Goal: Information Seeking & Learning: Learn about a topic

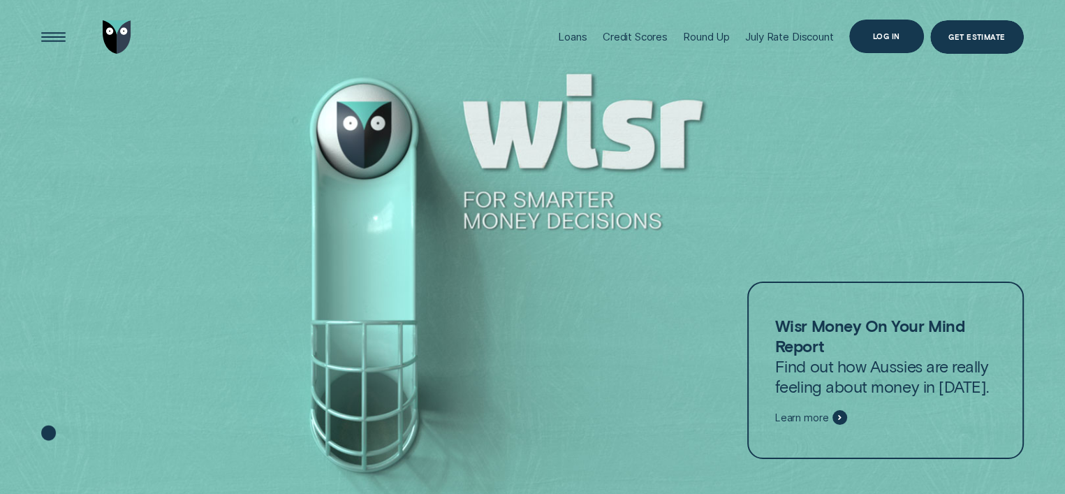
click at [884, 34] on div "Log in" at bounding box center [886, 36] width 27 height 6
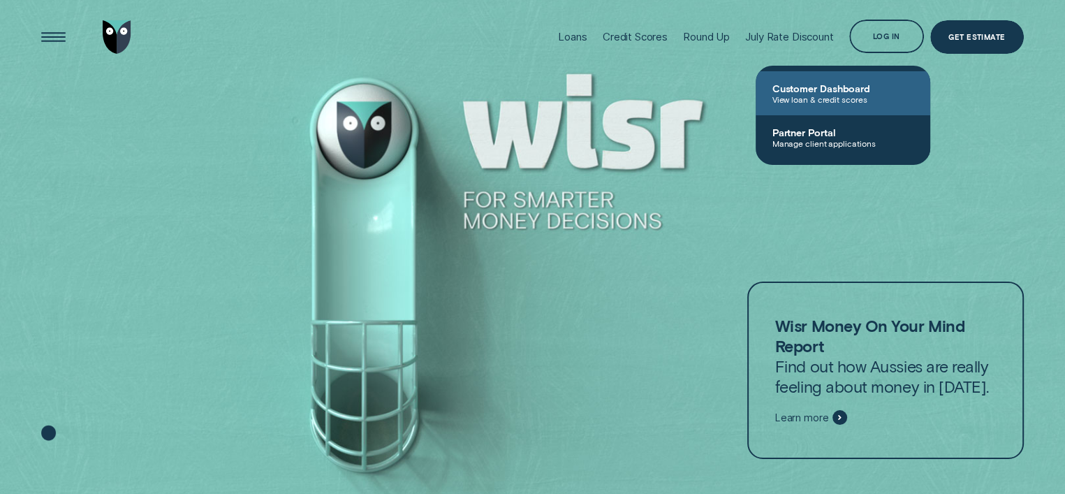
click at [834, 100] on span "View loan & credit scores" at bounding box center [842, 99] width 141 height 10
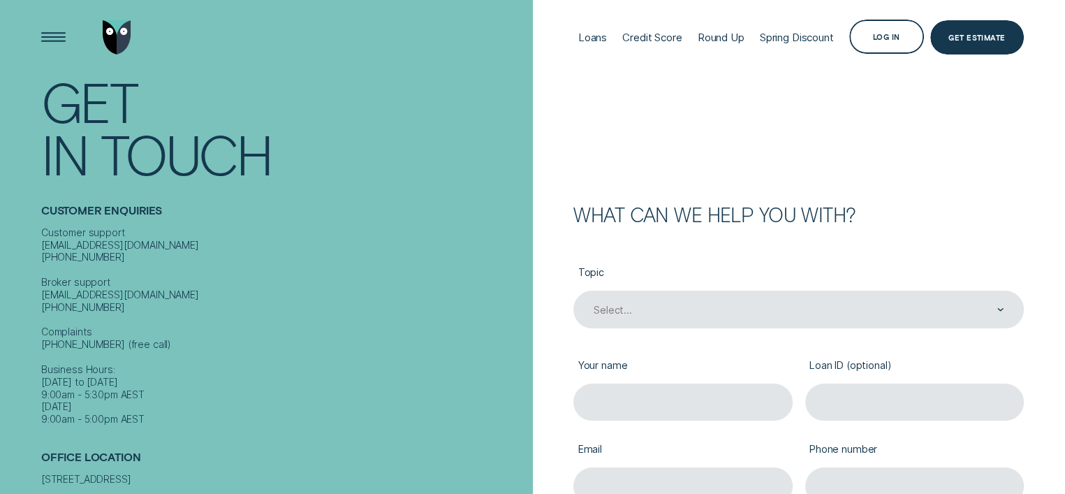
click at [584, 47] on div "Loans" at bounding box center [592, 37] width 29 height 75
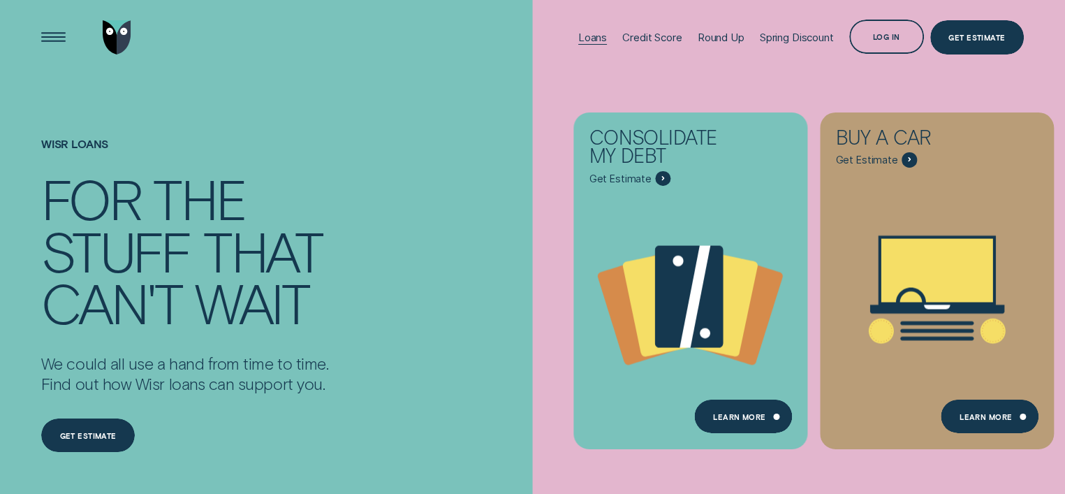
click at [584, 36] on div "Loans" at bounding box center [592, 37] width 29 height 13
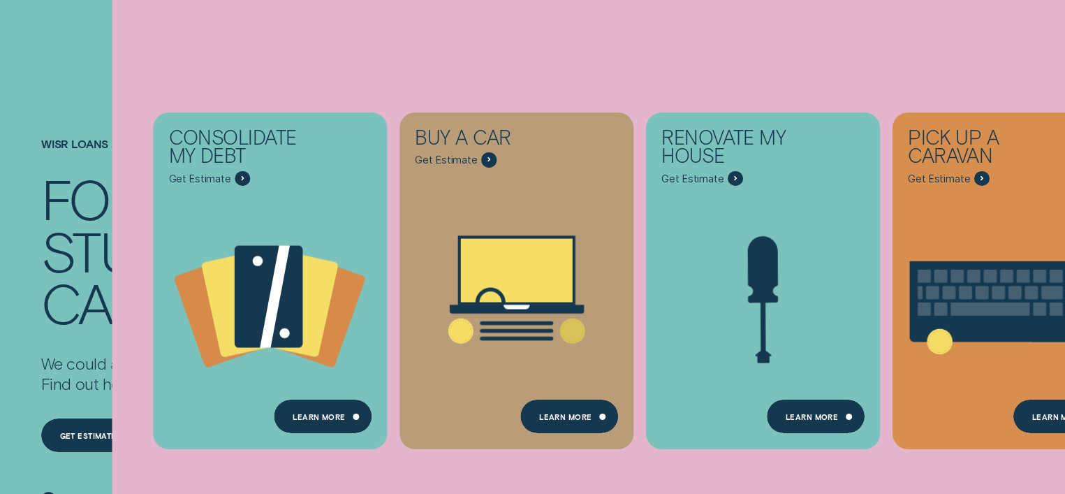
scroll to position [169, 0]
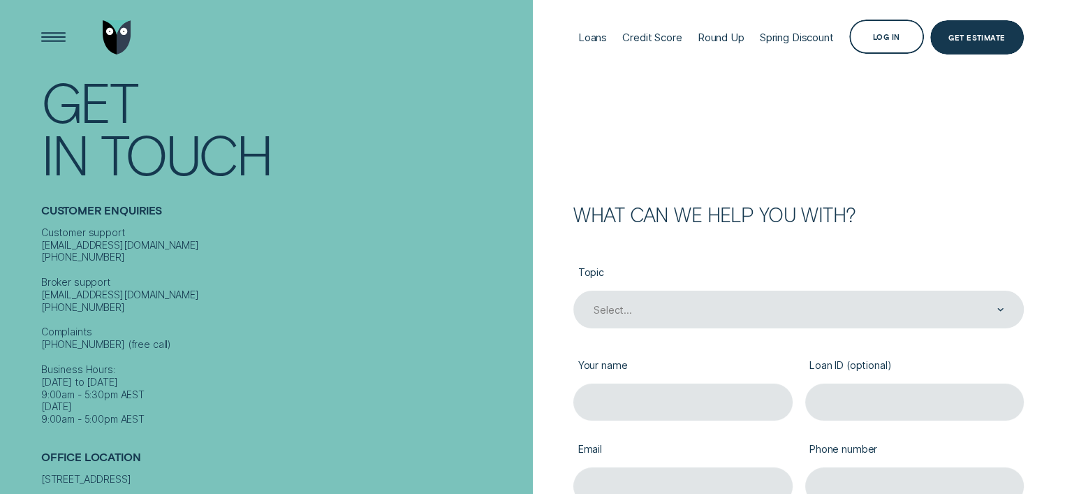
click at [586, 25] on div "Loans" at bounding box center [592, 37] width 29 height 75
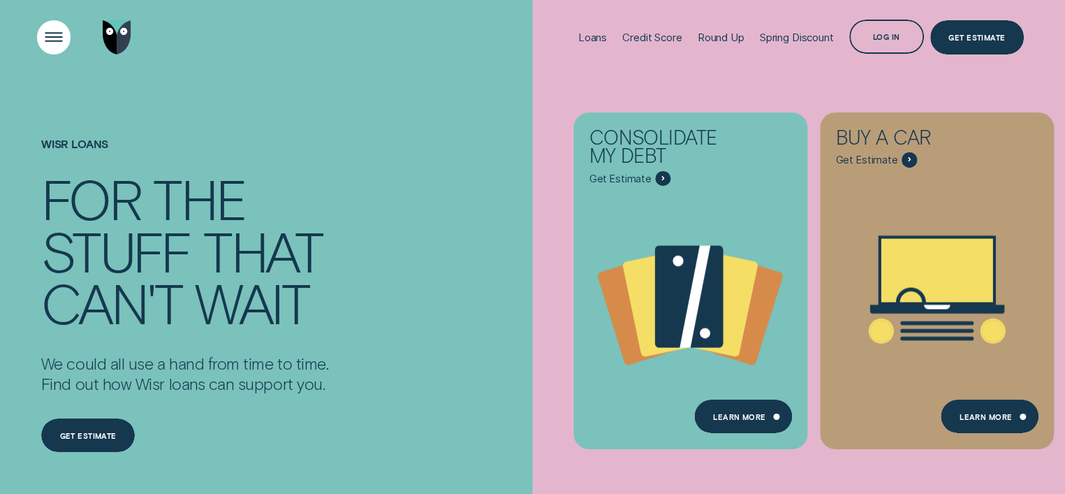
click at [39, 43] on div "Open Menu" at bounding box center [53, 36] width 47 height 47
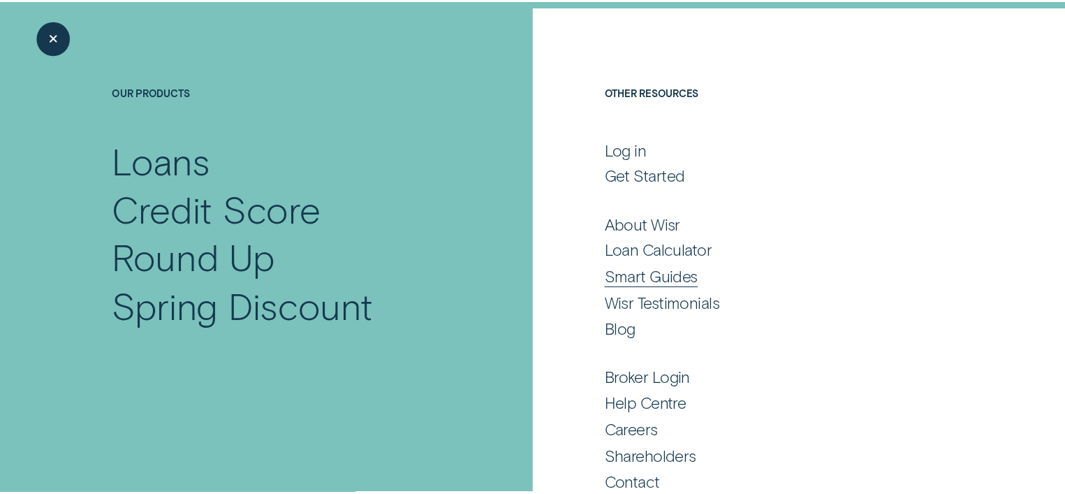
scroll to position [90, 0]
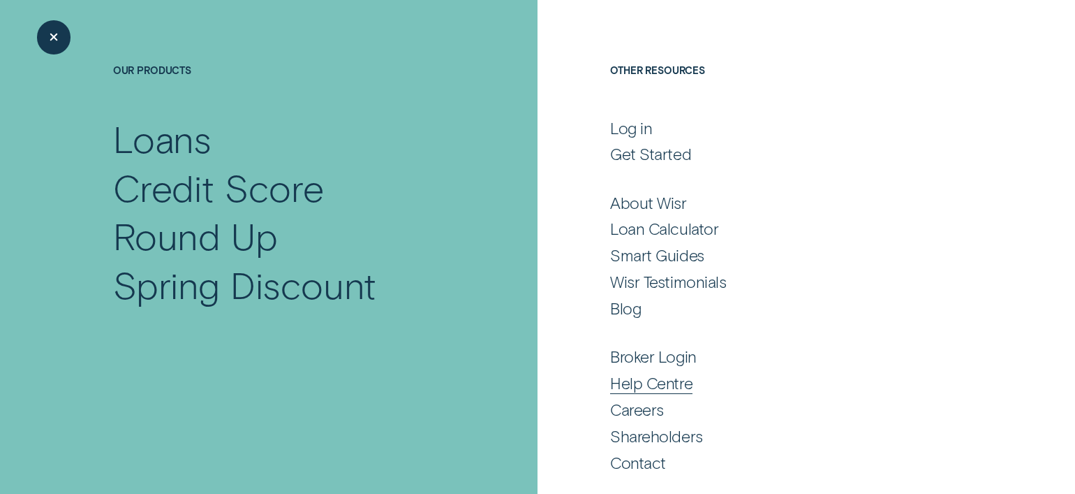
click at [652, 382] on div "Help Centre" at bounding box center [651, 383] width 82 height 20
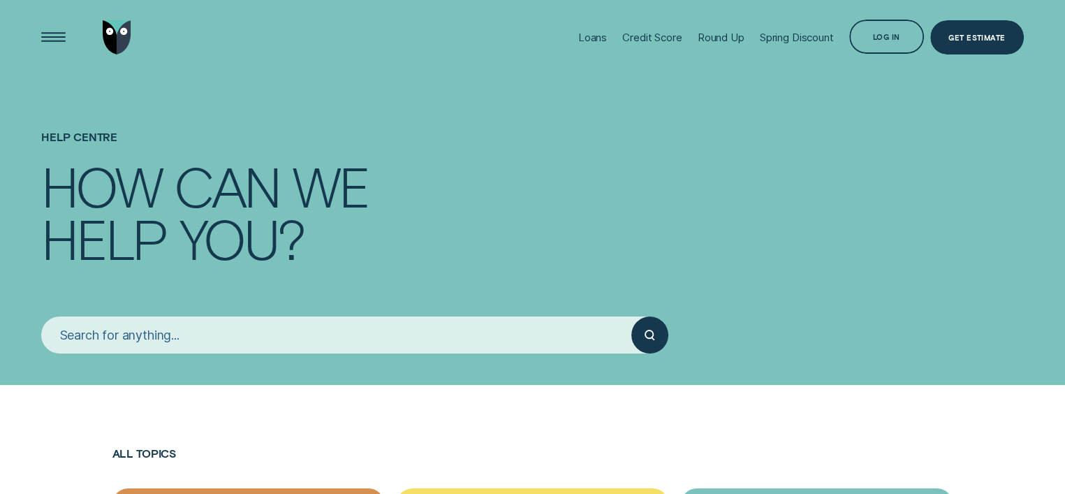
click at [148, 329] on input "search" at bounding box center [336, 334] width 590 height 37
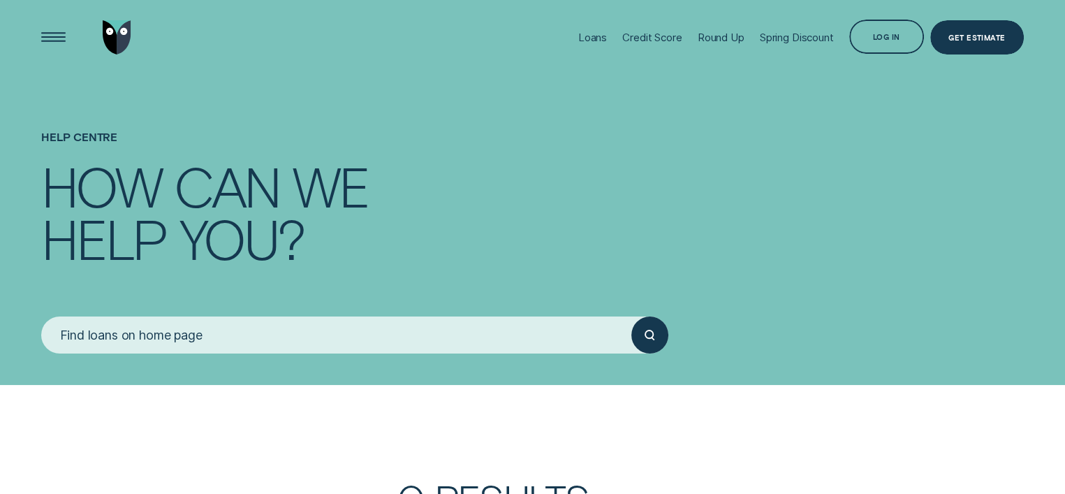
type input "Find loans on home page"
click at [652, 338] on icon "submit" at bounding box center [653, 338] width 2 height 2
click at [652, 335] on circle "submit" at bounding box center [649, 334] width 8 height 8
click at [631, 316] on button "submit" at bounding box center [649, 334] width 37 height 37
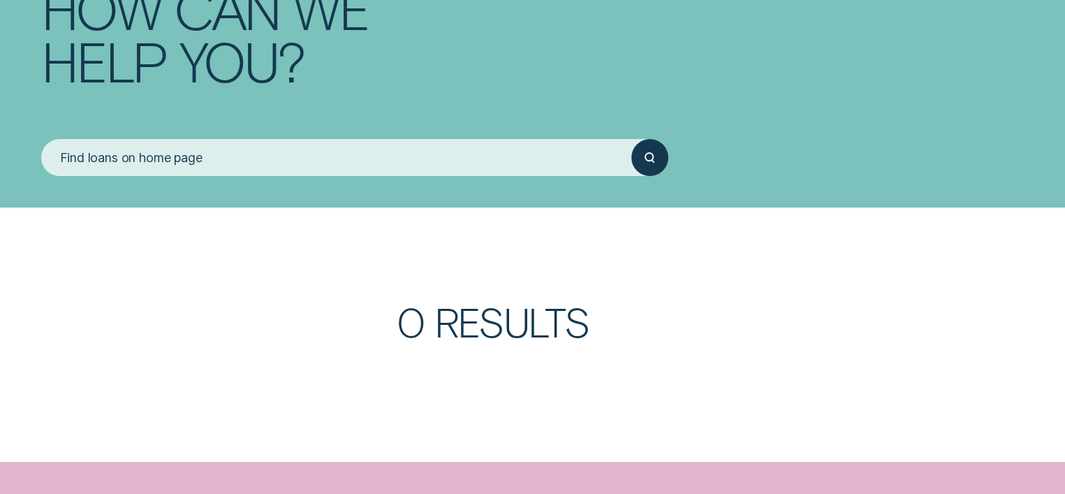
scroll to position [173, 0]
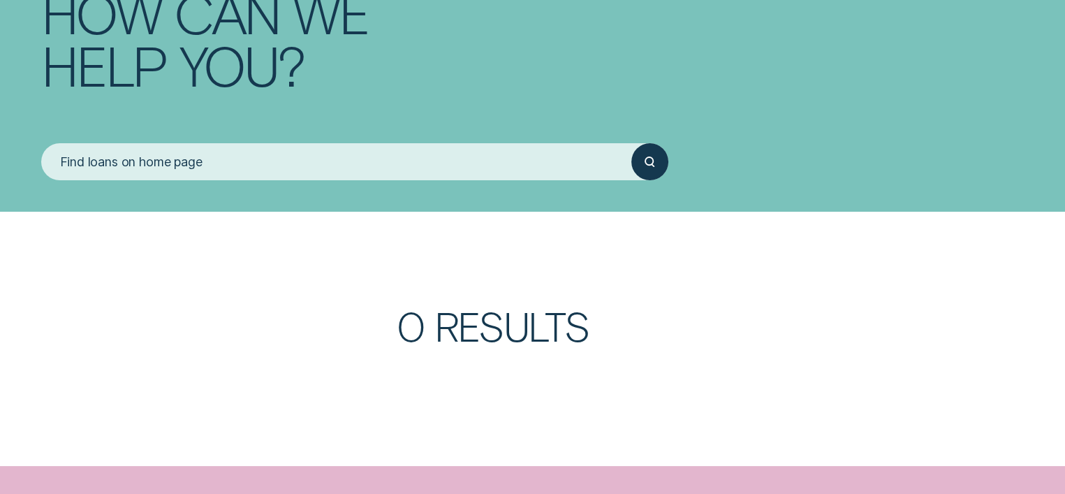
click at [140, 161] on input "Find loans on home page" at bounding box center [336, 161] width 590 height 37
click at [183, 168] on input "home page" at bounding box center [336, 161] width 590 height 37
type input "h"
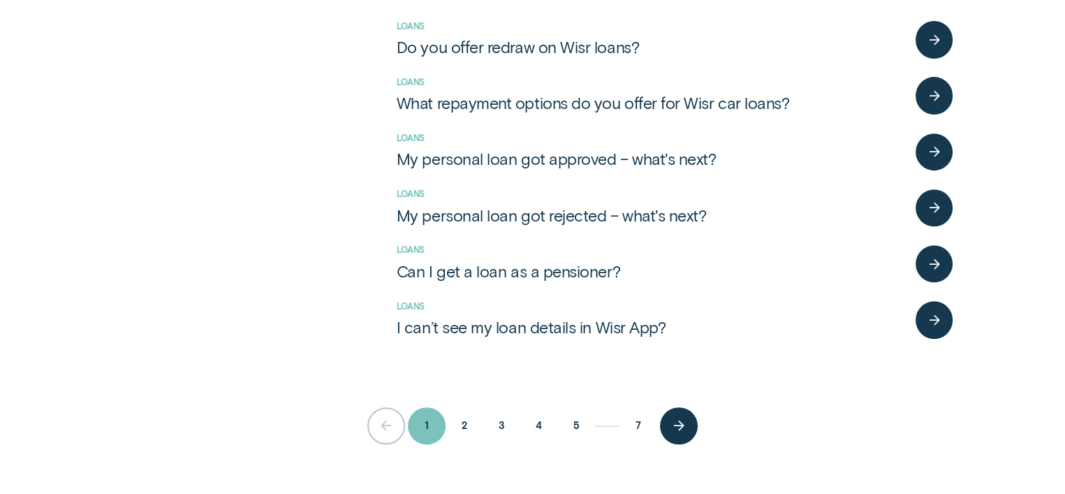
scroll to position [535, 0]
type input "loans"
click at [933, 325] on div "button" at bounding box center [933, 318] width 37 height 37
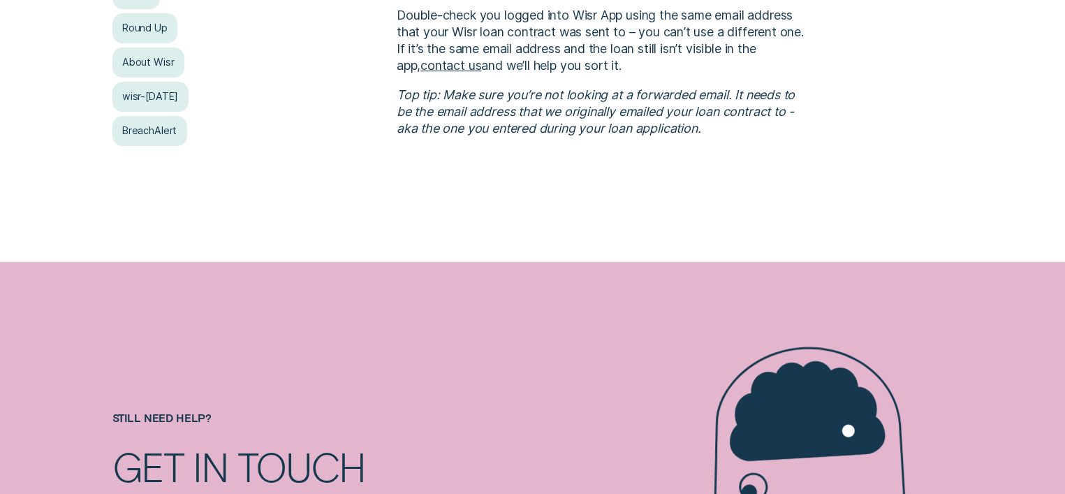
scroll to position [448, 0]
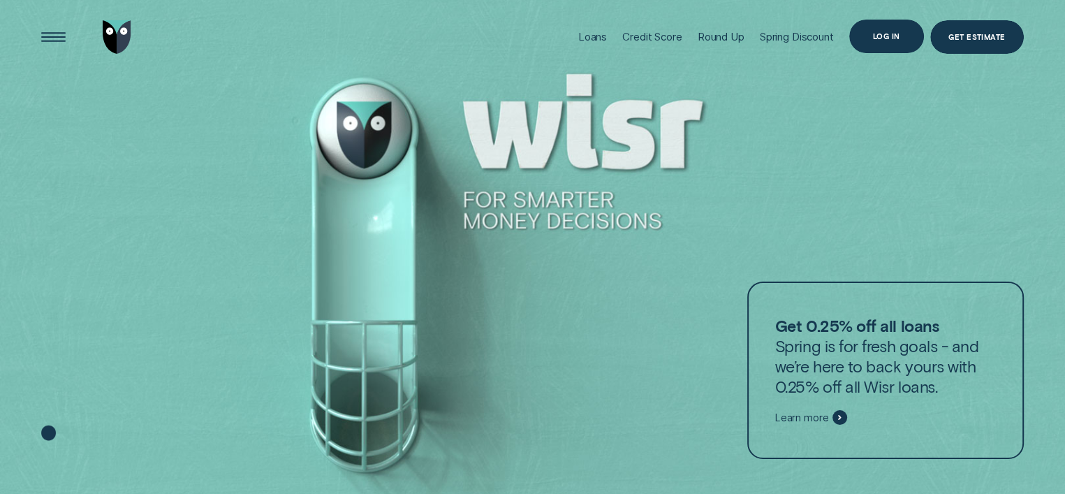
click at [894, 34] on div "Log in" at bounding box center [886, 36] width 27 height 6
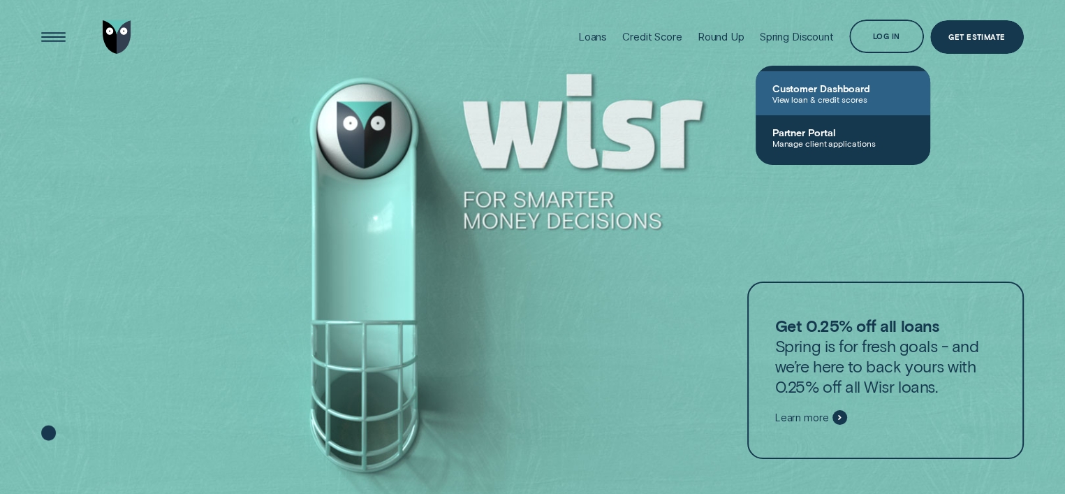
click at [840, 89] on span "Customer Dashboard" at bounding box center [842, 88] width 141 height 12
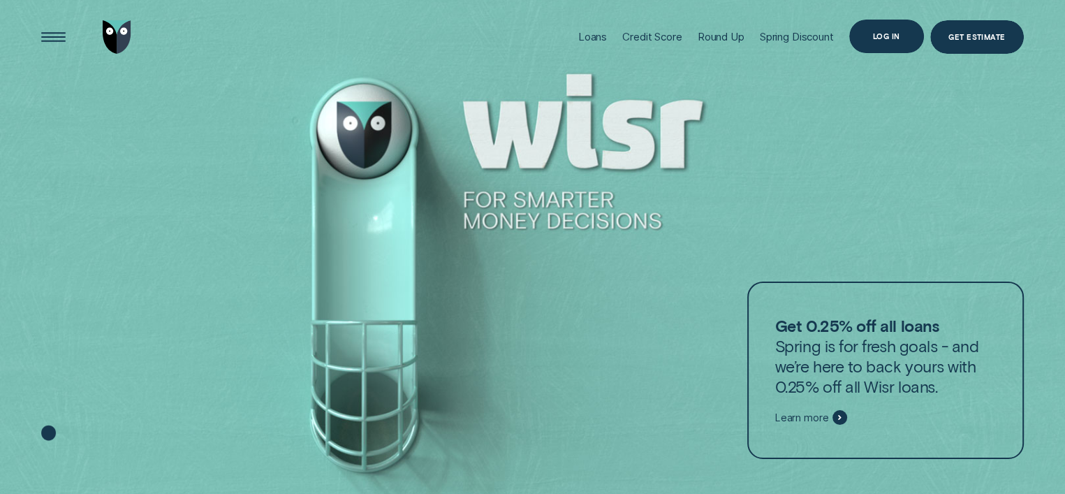
click at [871, 35] on div "Log in" at bounding box center [886, 37] width 75 height 34
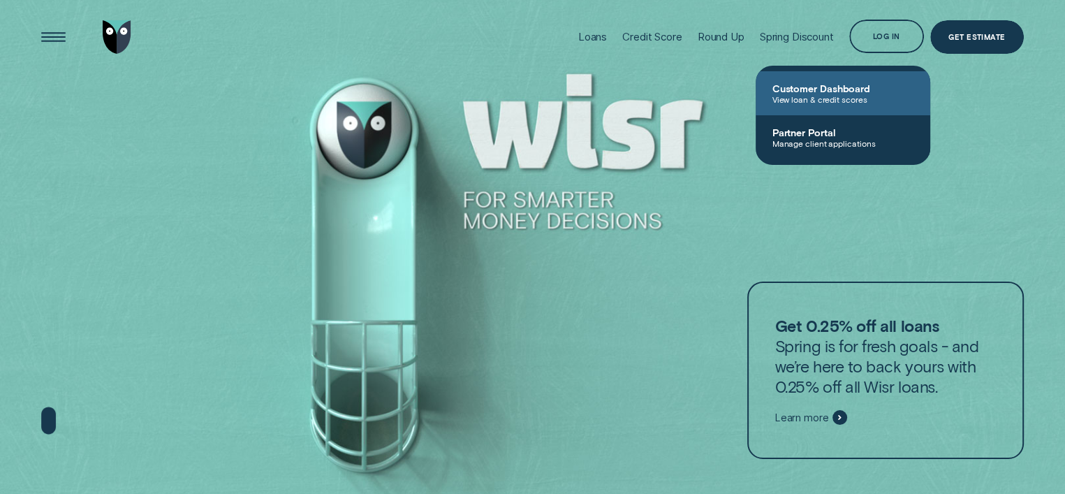
click at [832, 91] on span "Customer Dashboard" at bounding box center [842, 88] width 141 height 12
